Goal: Transaction & Acquisition: Purchase product/service

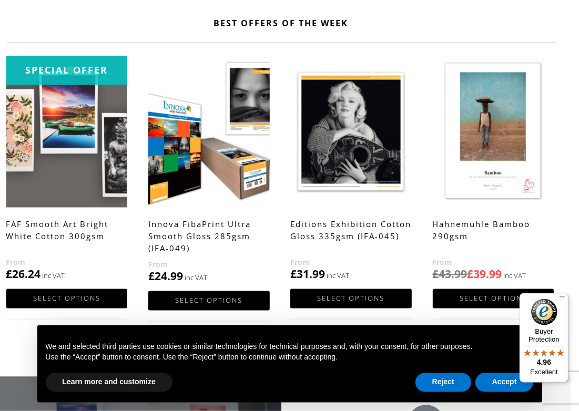
scroll to position [541, 8]
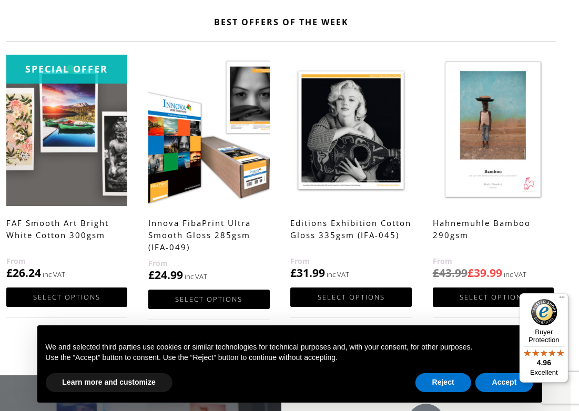
click at [522, 158] on img at bounding box center [493, 130] width 121 height 151
click at [507, 124] on img at bounding box center [493, 130] width 121 height 151
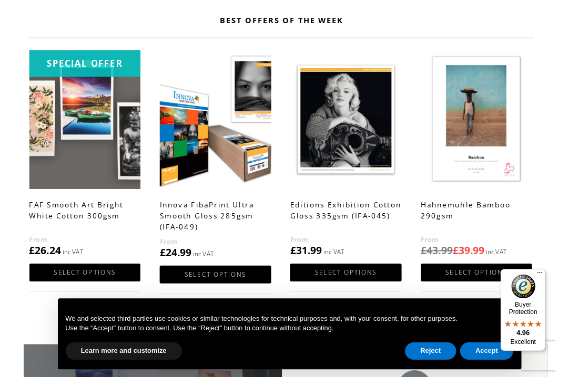
scroll to position [541, 9]
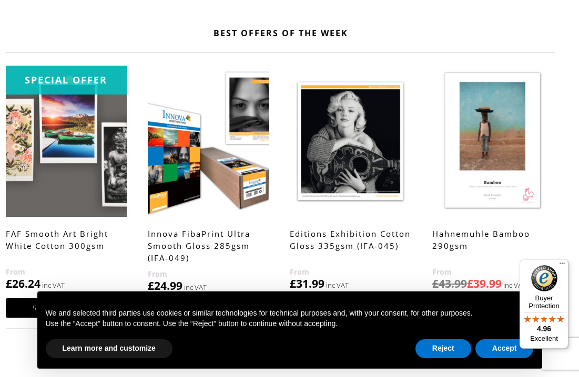
click at [500, 137] on img at bounding box center [492, 141] width 121 height 151
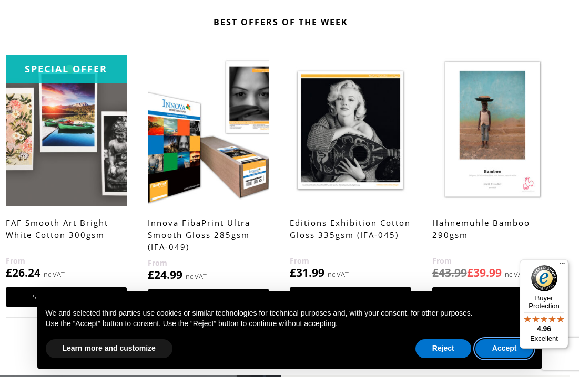
click at [499, 350] on button "Accept" at bounding box center [504, 349] width 58 height 19
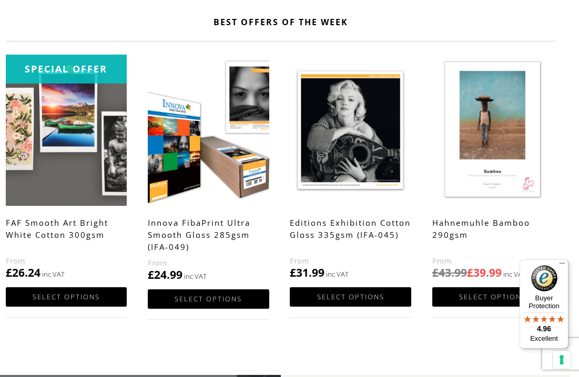
click at [503, 351] on section "Best Offers Of The Week Special Offer FAF Smooth Art Bright White Cotton 300gsm…" at bounding box center [281, 182] width 550 height 385
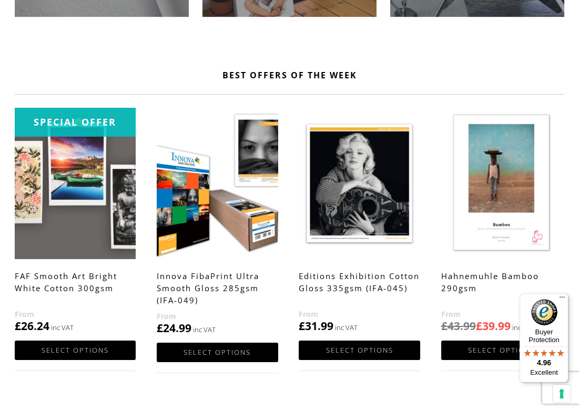
scroll to position [500, 0]
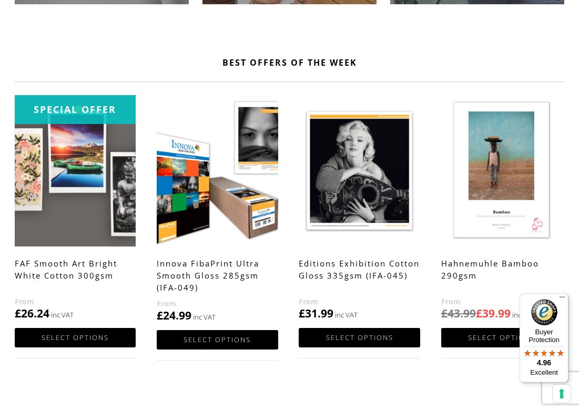
click at [114, 206] on img at bounding box center [75, 170] width 121 height 151
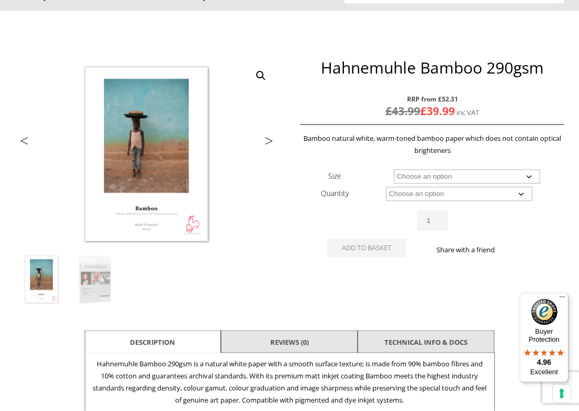
scroll to position [111, 0]
click at [532, 176] on select "Choose an option A4 Sheet A3 Sheet A3+ Sheet A2 Sheet 17" Wide Roll 24" Wide Ro…" at bounding box center [467, 176] width 146 height 14
select select "a3-sheet"
click at [526, 197] on select "Choose an option 25 Sheets" at bounding box center [459, 193] width 146 height 14
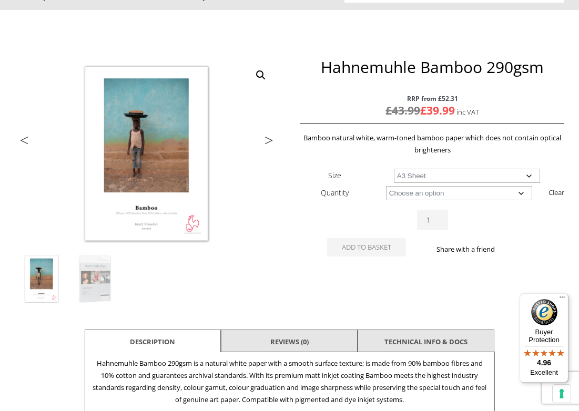
select select "25-sheets"
select select "a3-sheet"
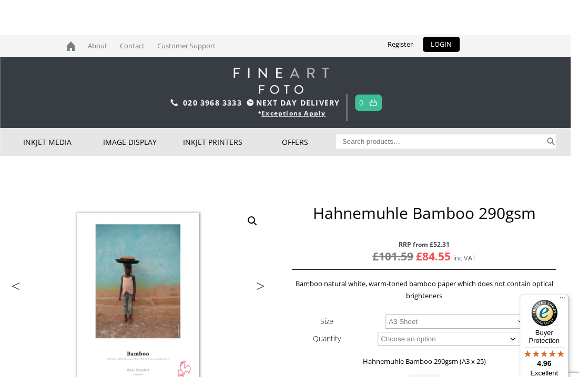
scroll to position [0, 0]
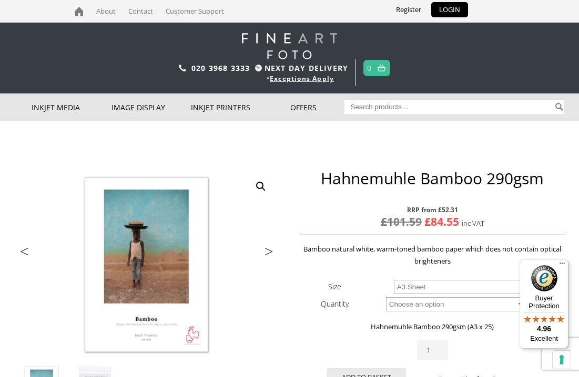
click at [24, 250] on link "Previous" at bounding box center [36, 254] width 42 height 9
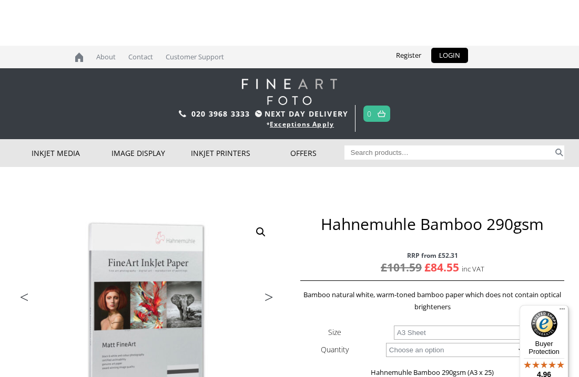
click at [16, 238] on img at bounding box center [296, 376] width 563 height 415
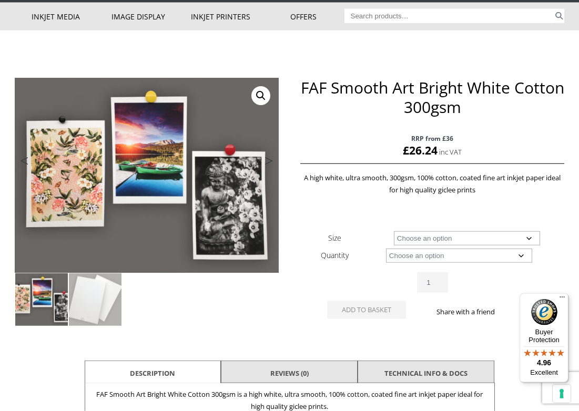
scroll to position [91, 0]
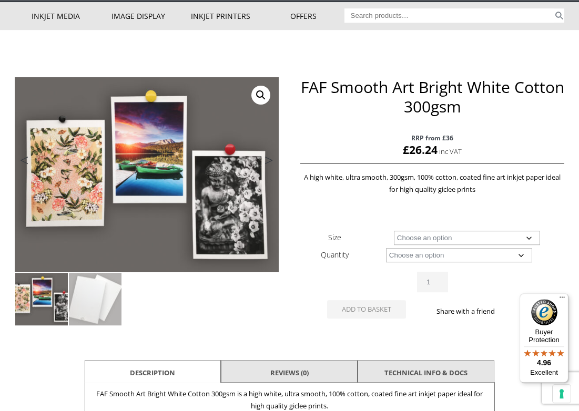
click at [530, 239] on select "Choose an option A4 Sheet A3 Sheet A3+ Sheet A2 Sheet" at bounding box center [467, 238] width 146 height 14
click at [526, 237] on select "Choose an option A4 Sheet A3 Sheet A3+ Sheet A2 Sheet" at bounding box center [467, 238] width 146 height 14
select select "a3-sheet-2"
click at [488, 253] on select "Choose an option 25 Sheets" at bounding box center [459, 255] width 146 height 14
select select "25-sheets"
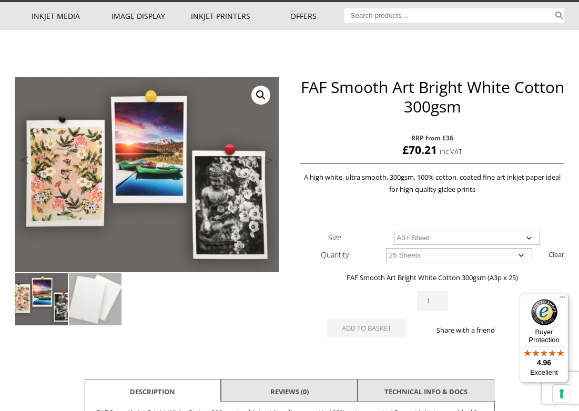
click at [527, 237] on select "Choose an option A4 Sheet A3 Sheet A3+ Sheet A2 Sheet" at bounding box center [467, 238] width 146 height 14
select select "a3-sheet"
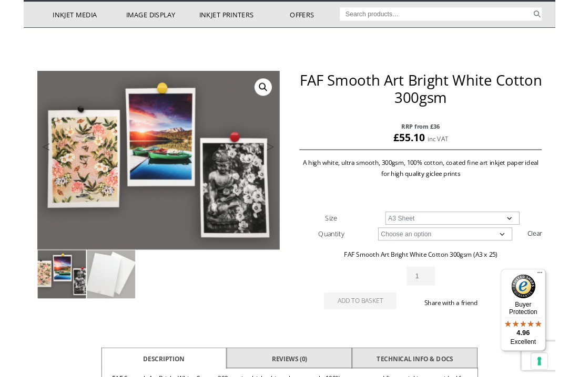
scroll to position [0, 0]
